Goal: Information Seeking & Learning: Learn about a topic

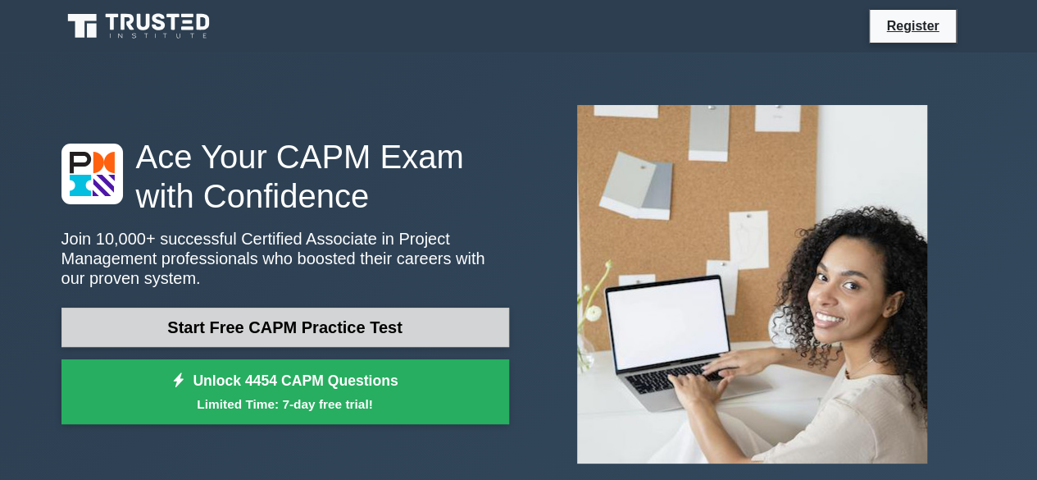
click at [358, 326] on link "Start Free CAPM Practice Test" at bounding box center [286, 327] width 448 height 39
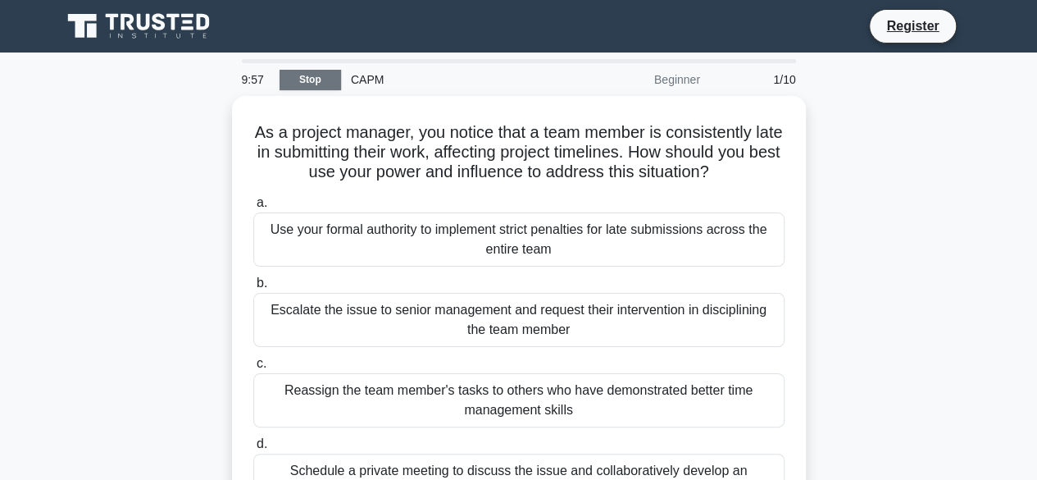
click at [320, 75] on link "Stop" at bounding box center [311, 80] width 62 height 21
